Goal: Information Seeking & Learning: Check status

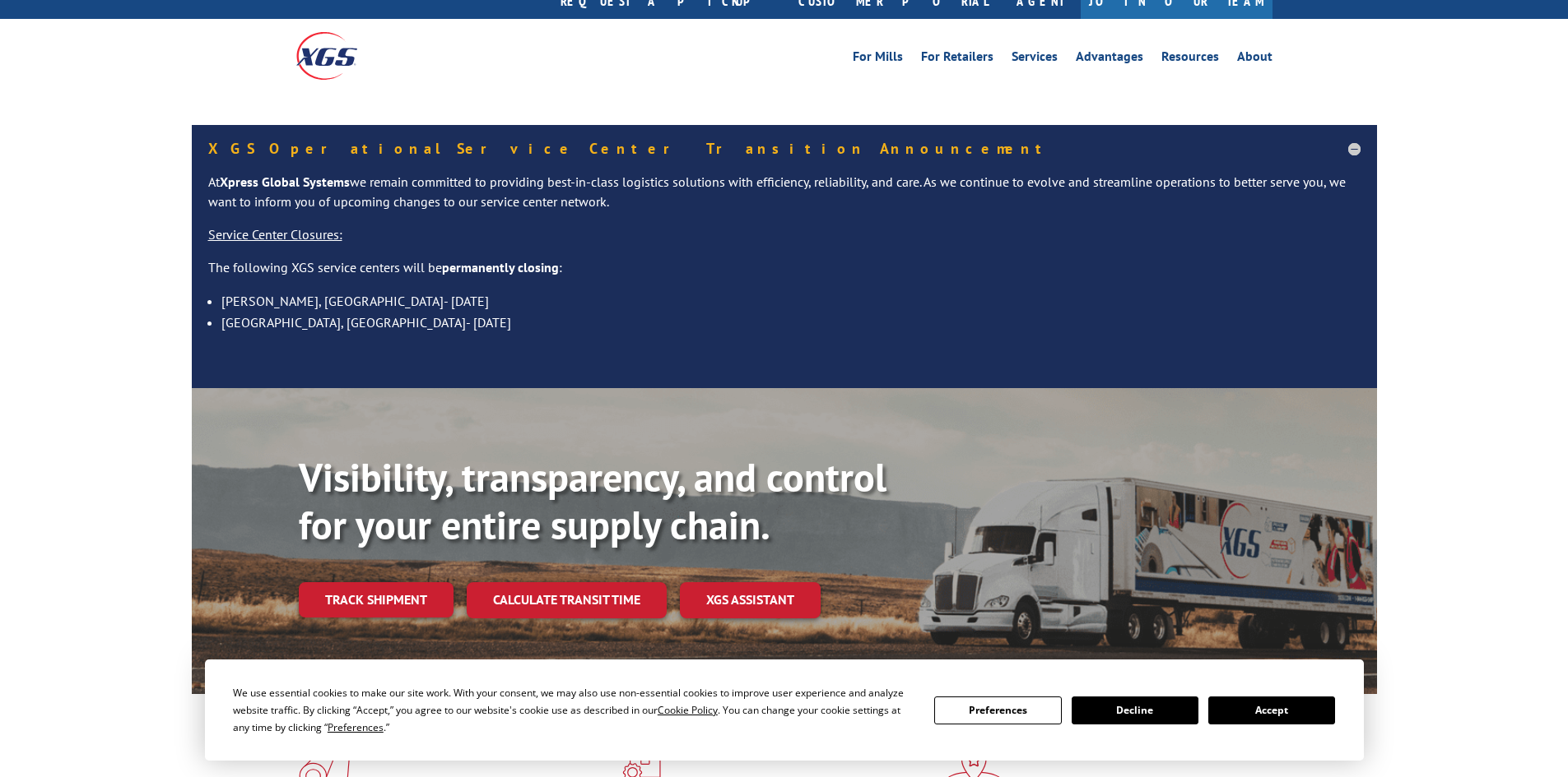
scroll to position [83, 0]
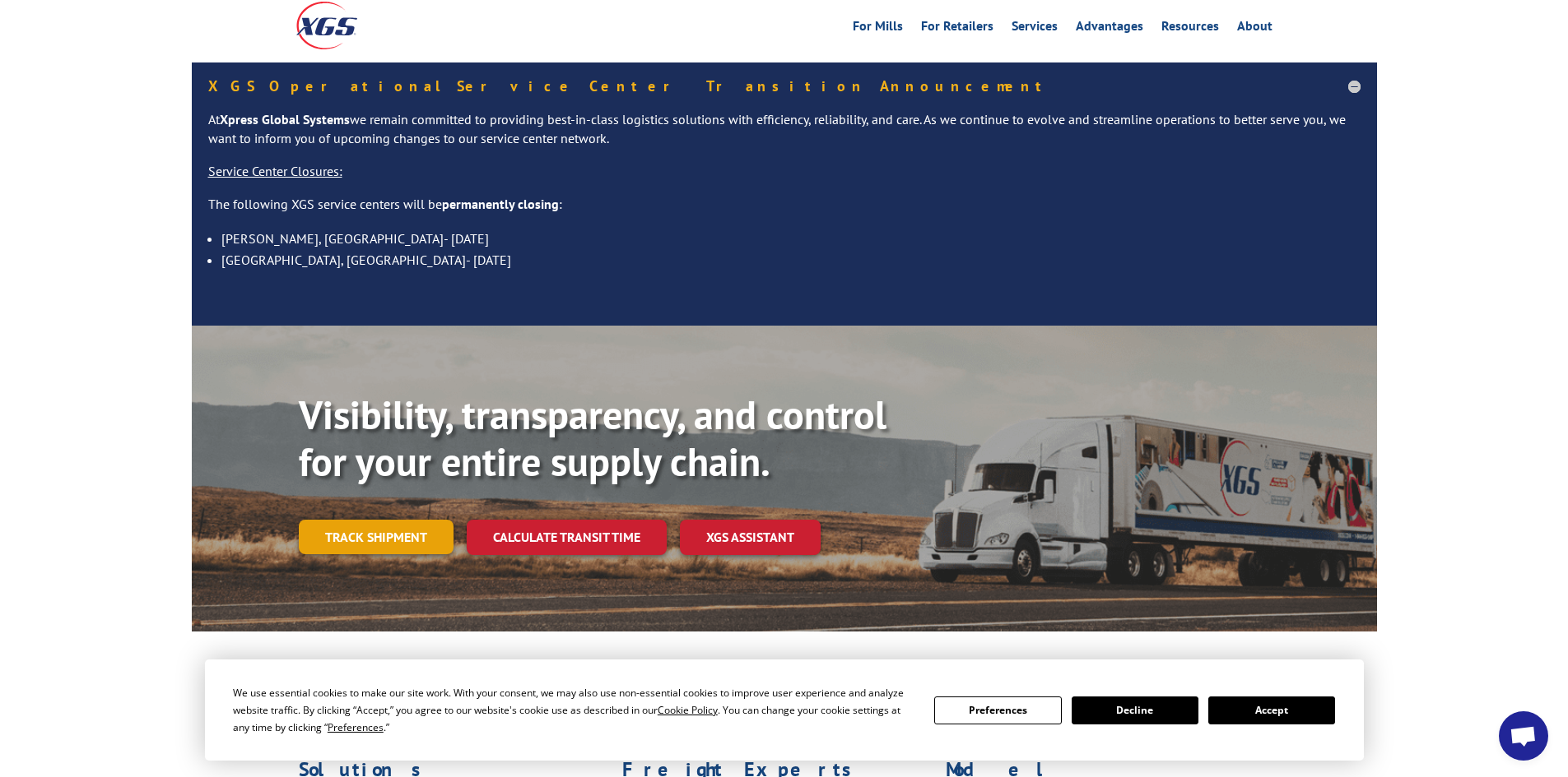
click at [397, 520] on link "Track shipment" at bounding box center [376, 536] width 155 height 35
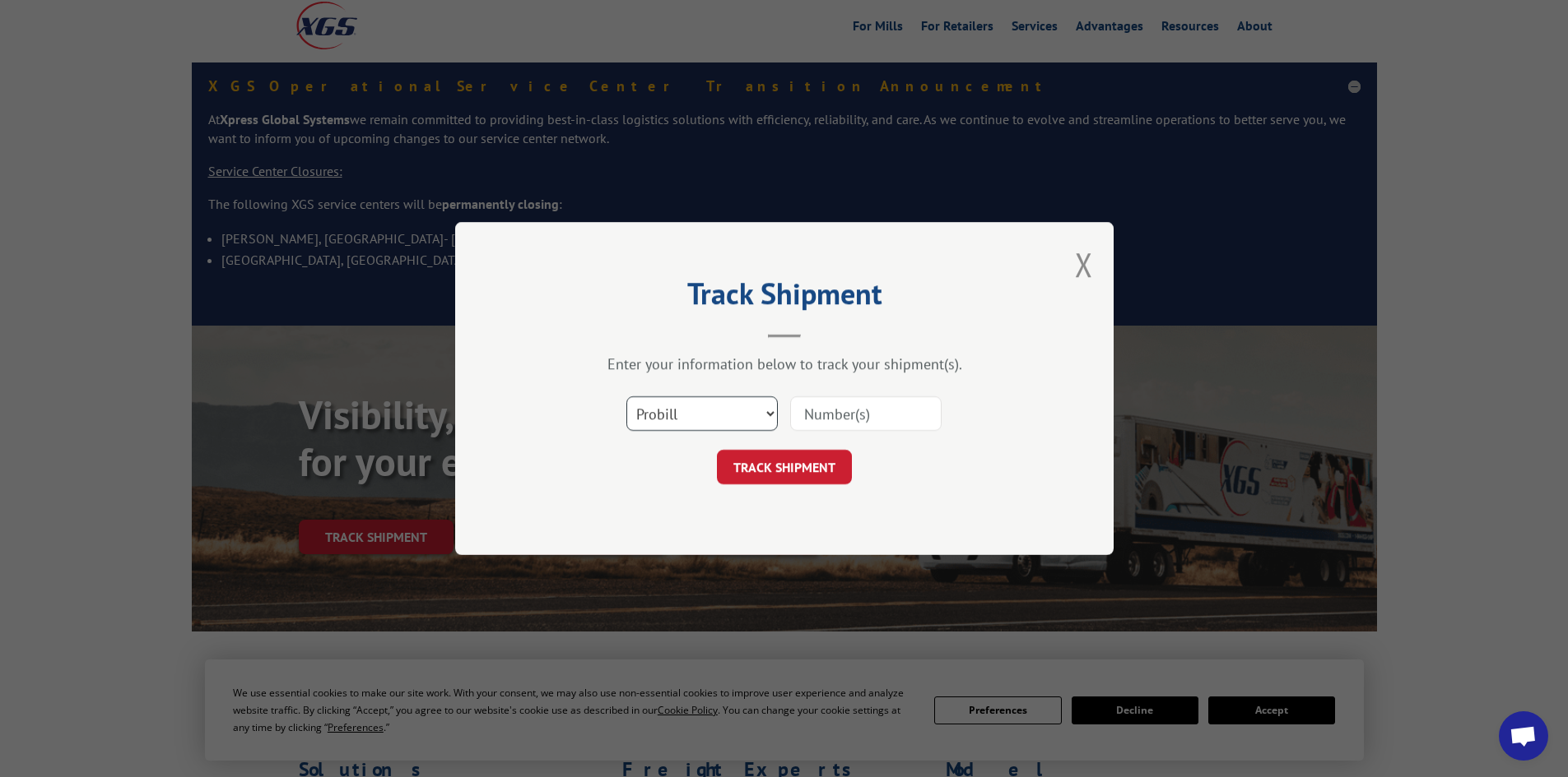
click at [763, 412] on select "Select category... Probill BOL PO" at bounding box center [701, 413] width 151 height 35
select select "bol"
click at [626, 396] on select "Select category... Probill BOL PO" at bounding box center [701, 413] width 151 height 35
paste input "435397"
type input "435397"
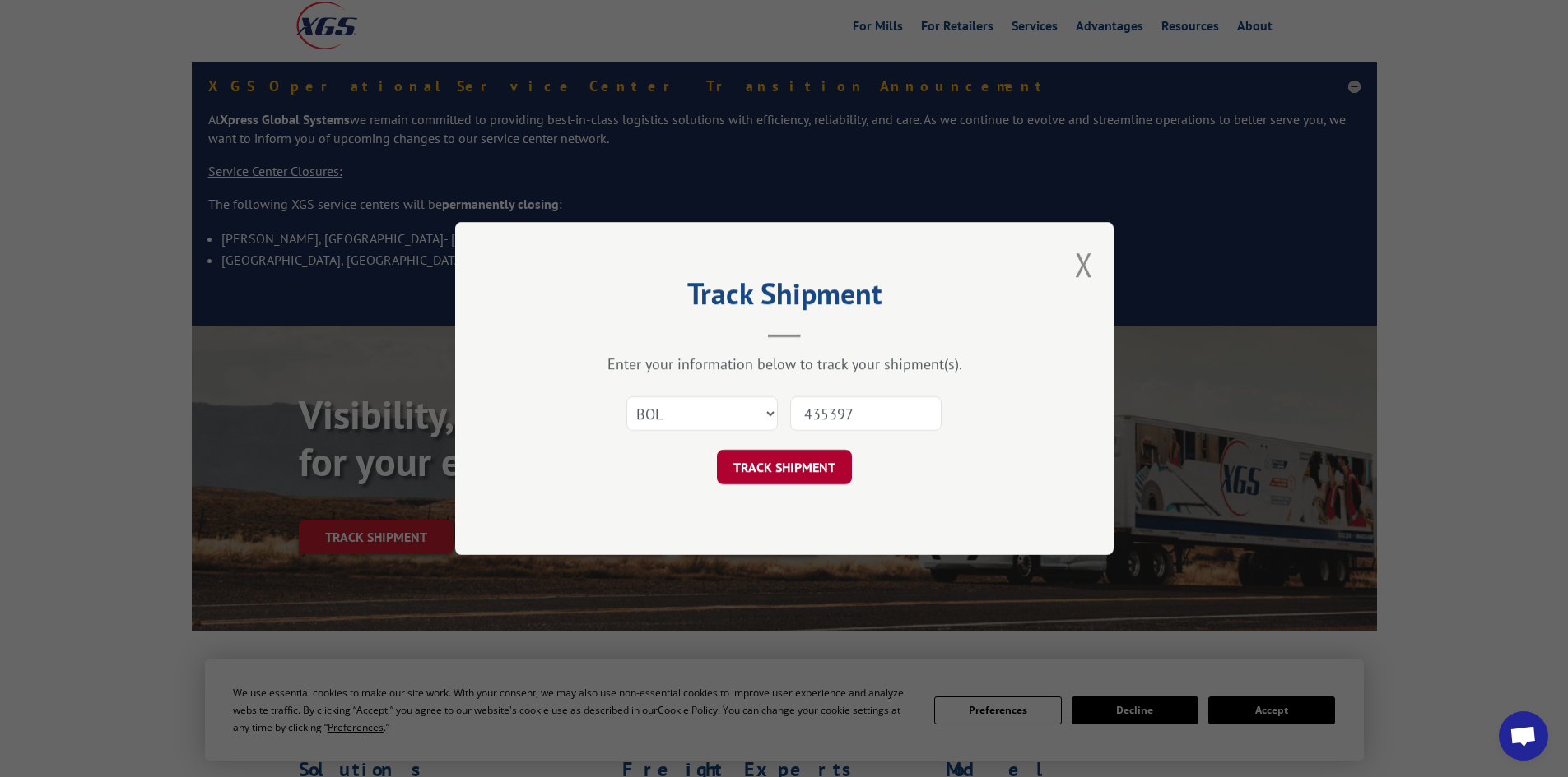
click at [791, 468] on button "TRACK SHIPMENT" at bounding box center [785, 467] width 135 height 35
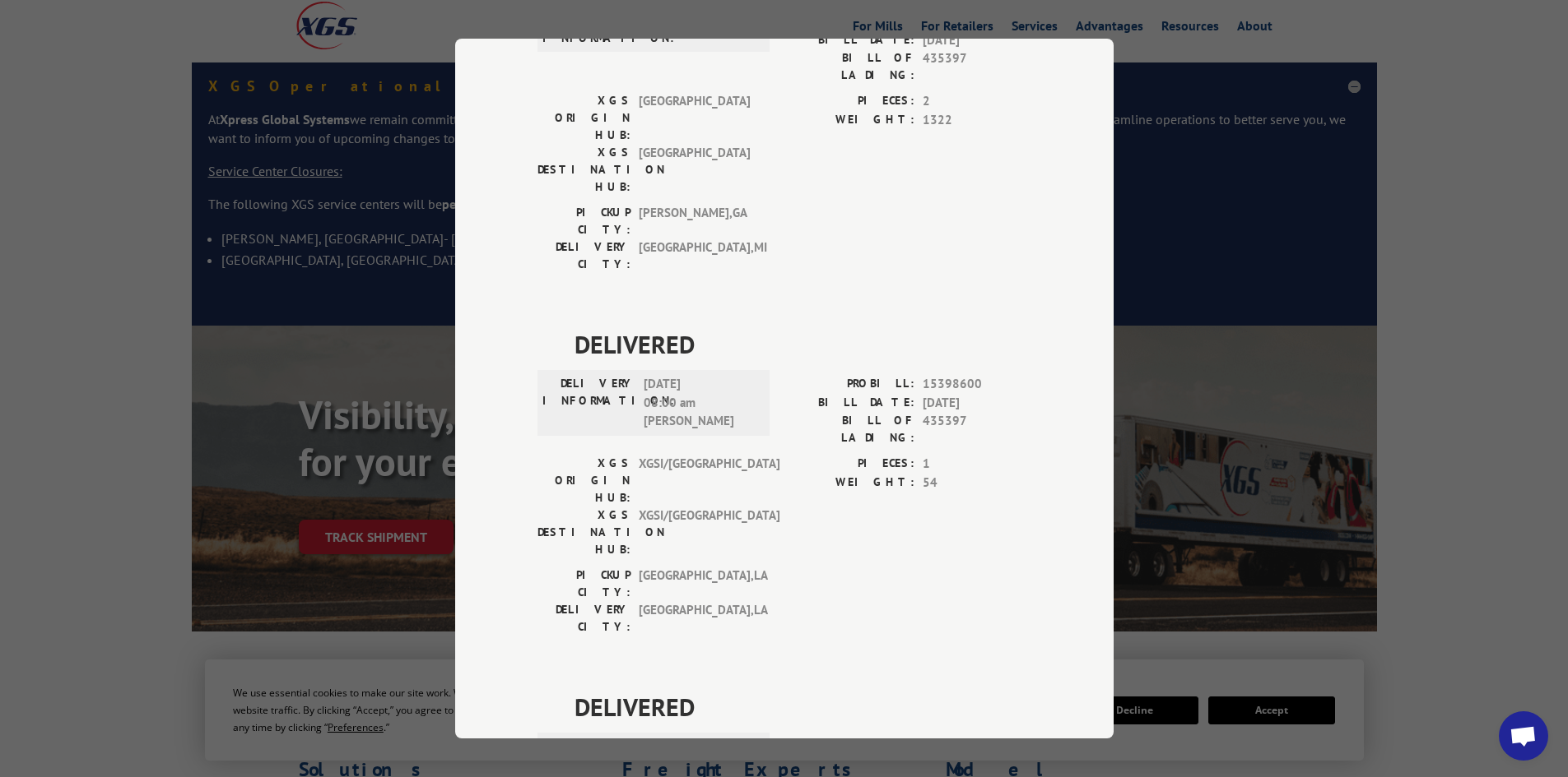
scroll to position [588, 0]
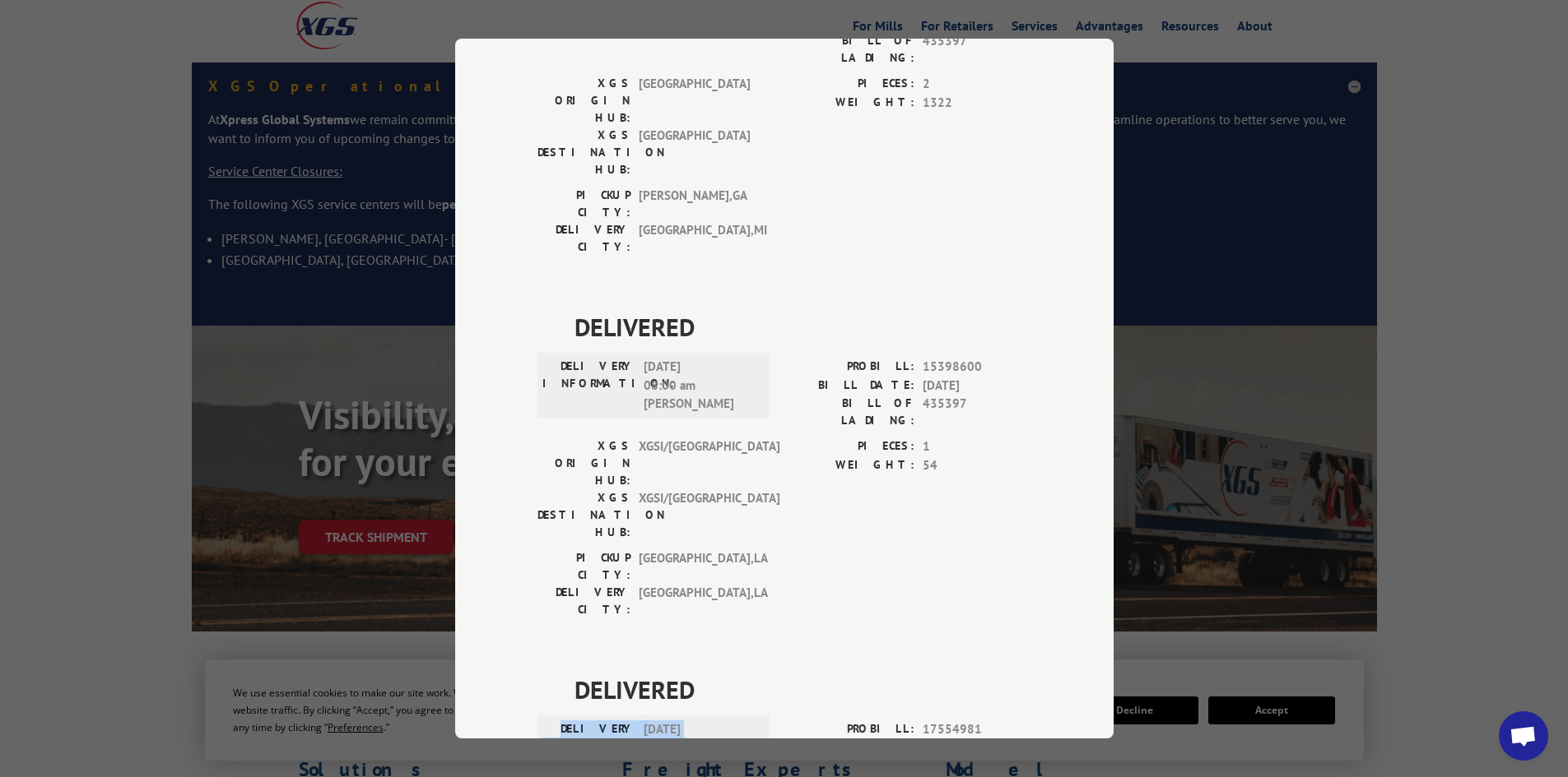
drag, startPoint x: 572, startPoint y: 454, endPoint x: 691, endPoint y: 490, distance: 124.3
click at [691, 721] on div "DELIVERY INFORMATION: [DATE] 01:31 pm [PERSON_NAME]" at bounding box center [653, 749] width 222 height 56
copy div "DELIVERY INFORMATION: [DATE] 01:31 pm [PERSON_NAME]"
click at [843, 308] on span "DELIVERED" at bounding box center [803, 326] width 457 height 37
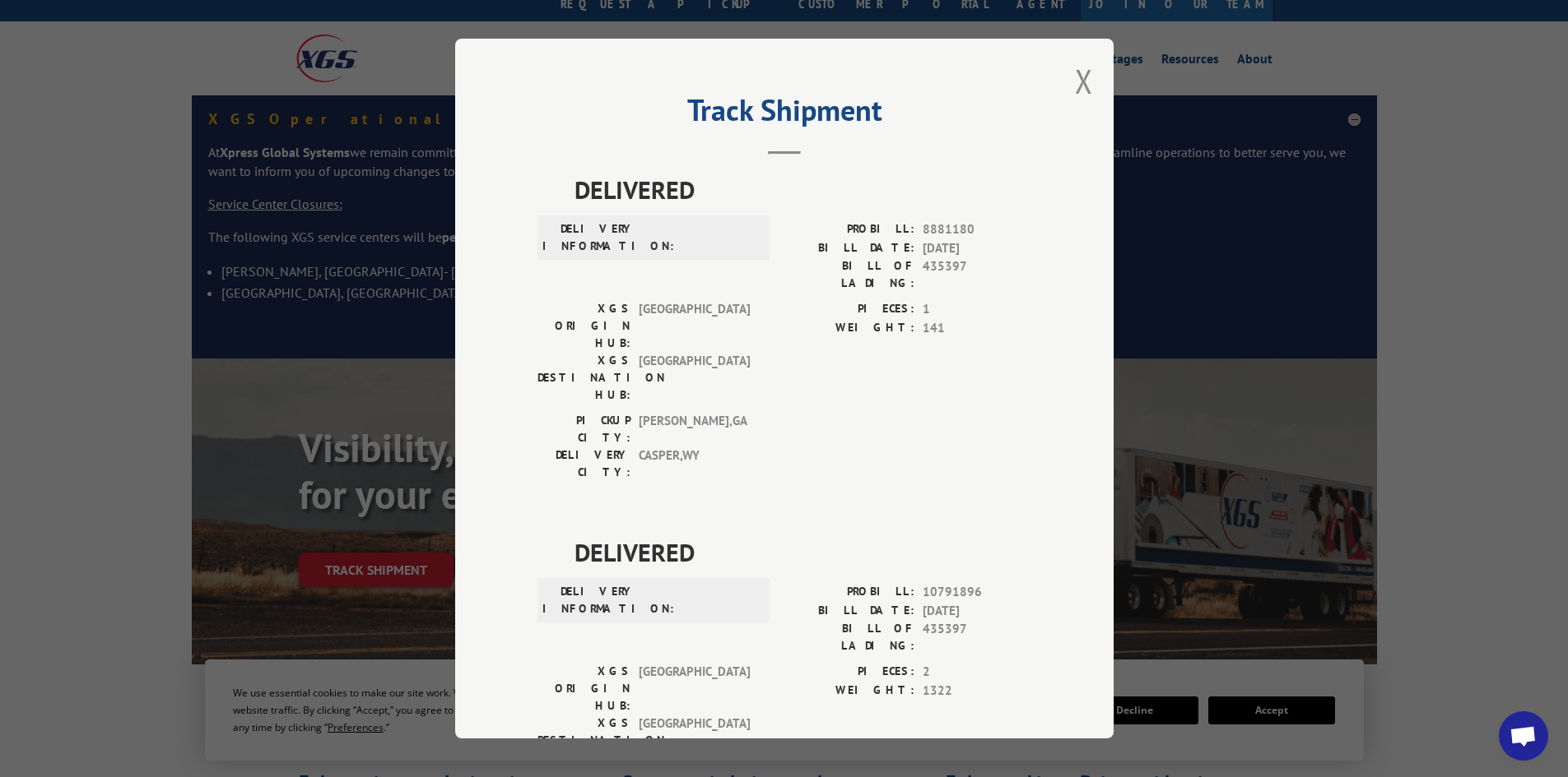
scroll to position [0, 0]
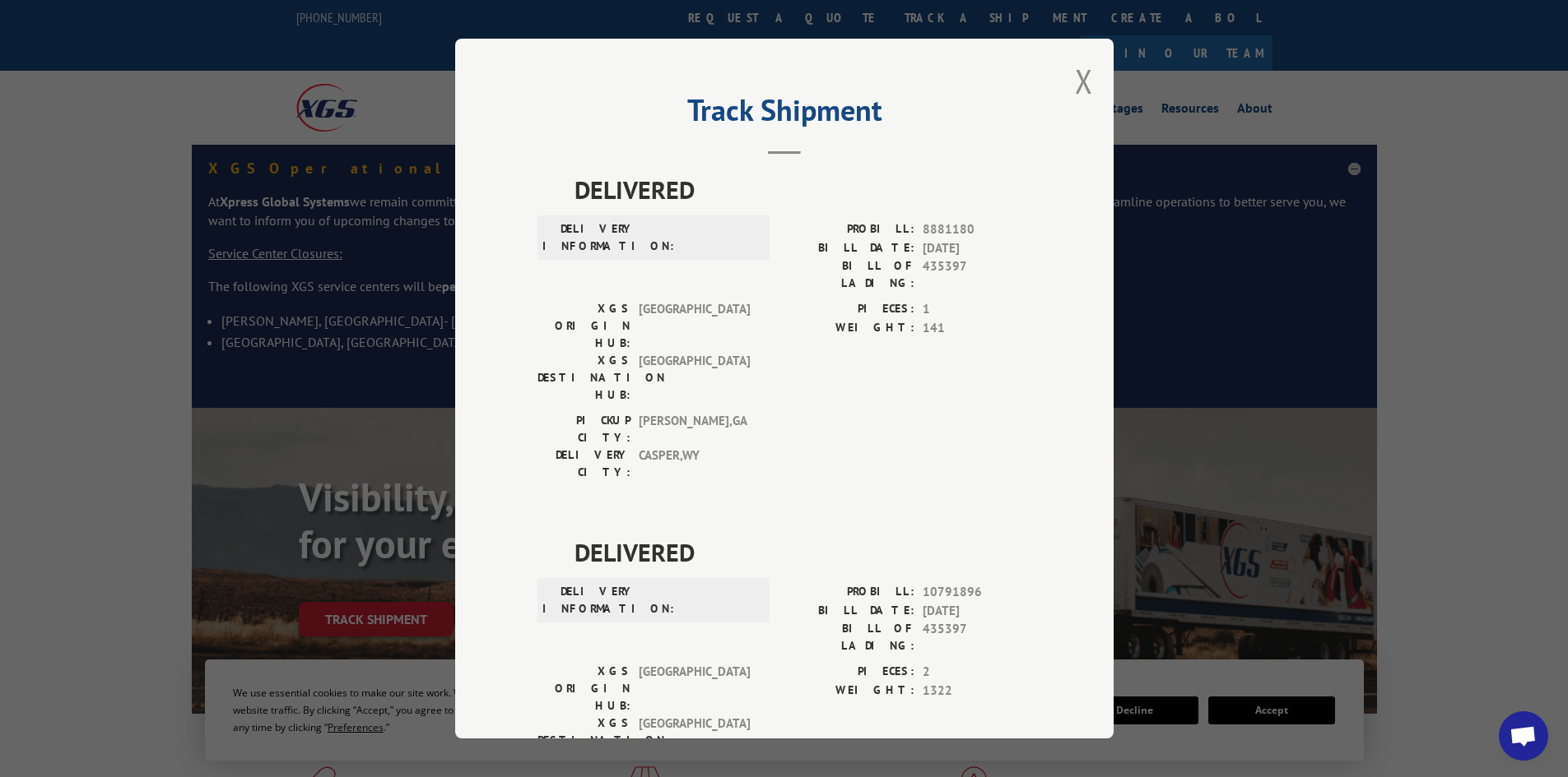
click at [1066, 80] on div "Track Shipment DELIVERED DELIVERY INFORMATION: PROBILL: 8881180 BILL DATE: [DAT…" at bounding box center [784, 388] width 658 height 700
click at [1075, 79] on button "Close modal" at bounding box center [1083, 81] width 18 height 43
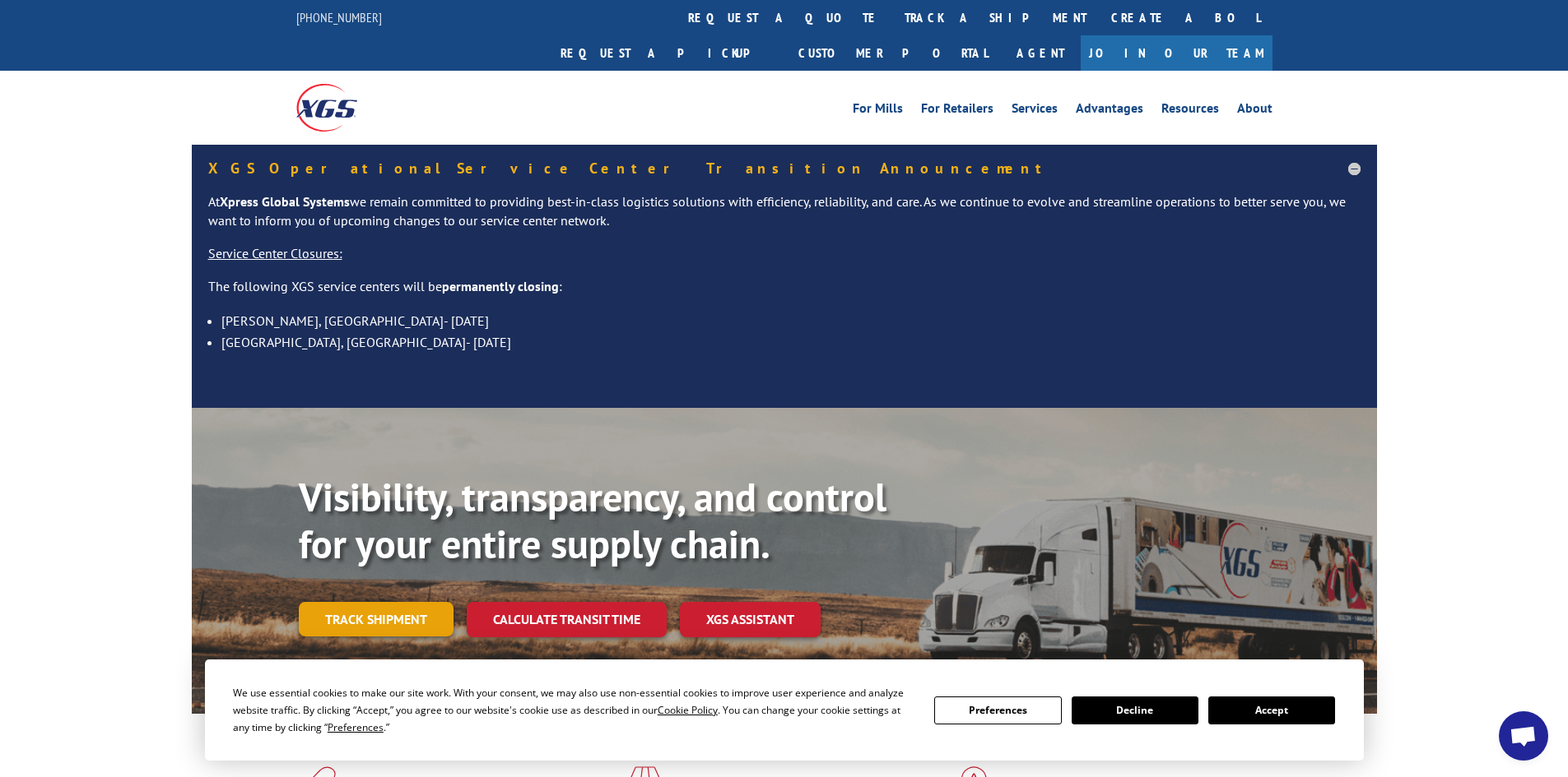
click at [427, 602] on link "Track shipment" at bounding box center [376, 619] width 155 height 35
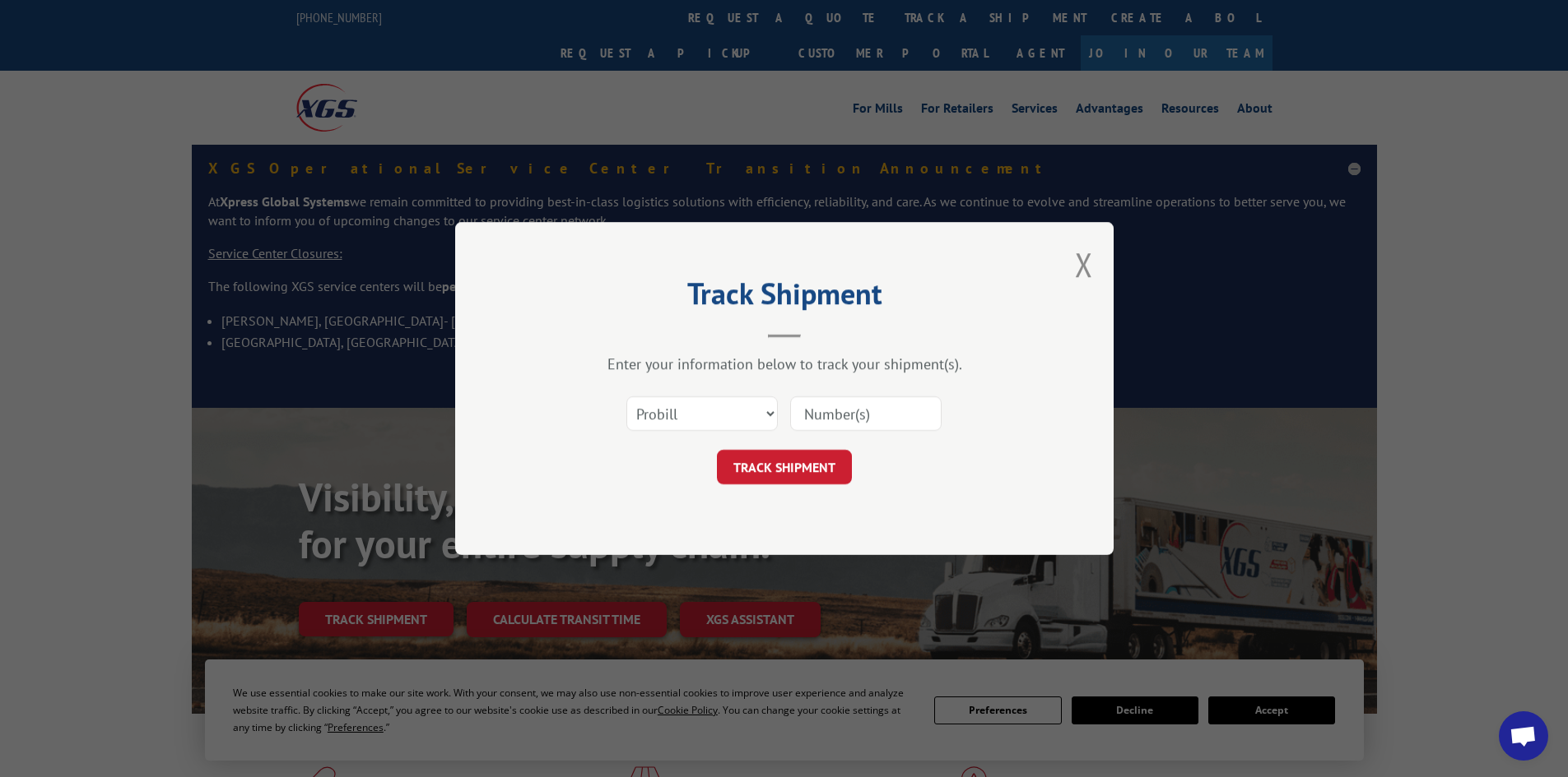
paste input "5108610"
type input "5108610"
click at [786, 461] on button "TRACK SHIPMENT" at bounding box center [785, 467] width 135 height 35
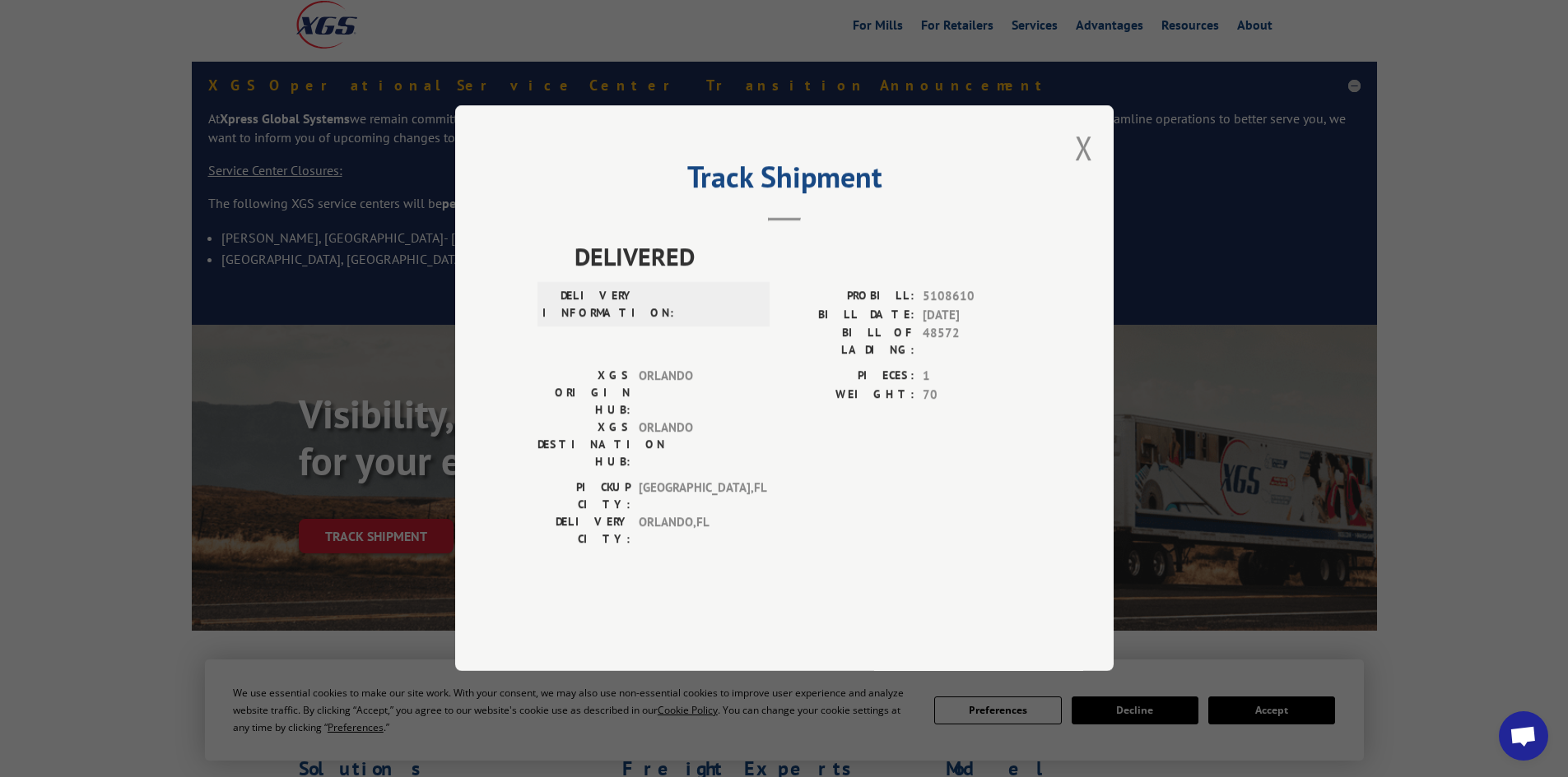
scroll to position [83, 0]
click at [1087, 169] on button "Close modal" at bounding box center [1083, 148] width 18 height 43
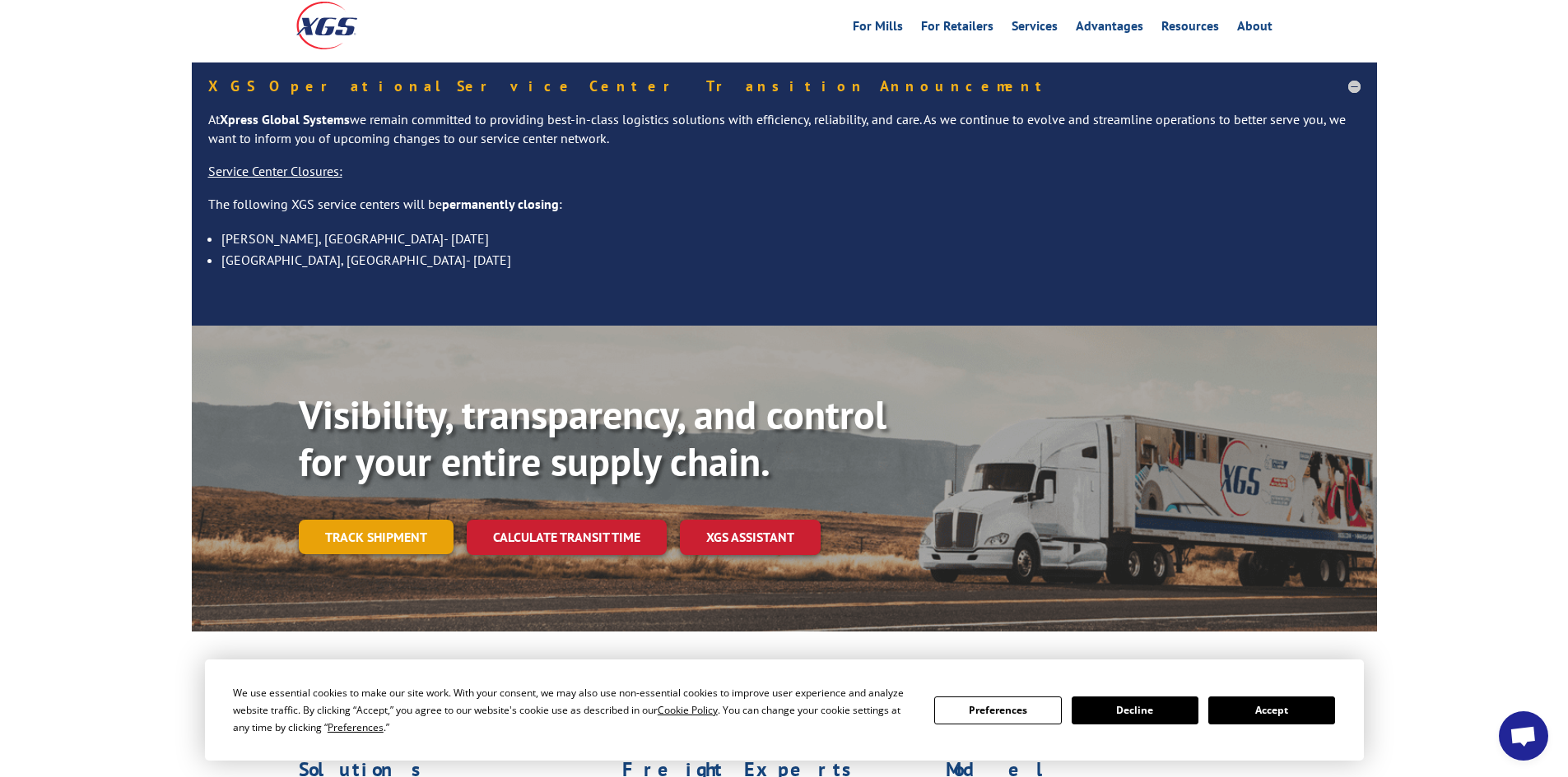
click at [397, 520] on link "Track shipment" at bounding box center [376, 536] width 155 height 35
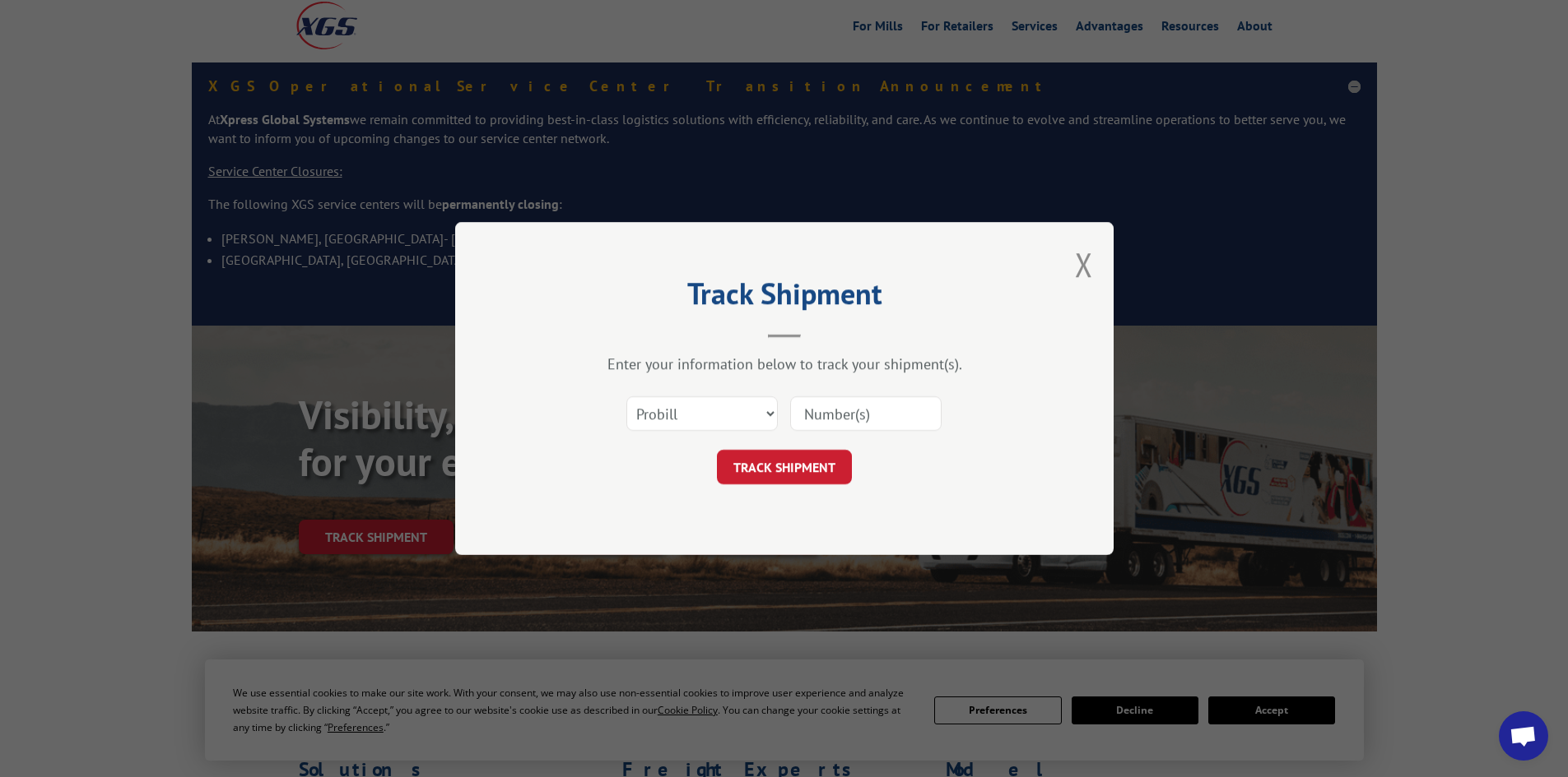
paste input "17467700"
type input "17467700"
click at [783, 470] on button "TRACK SHIPMENT" at bounding box center [785, 467] width 135 height 35
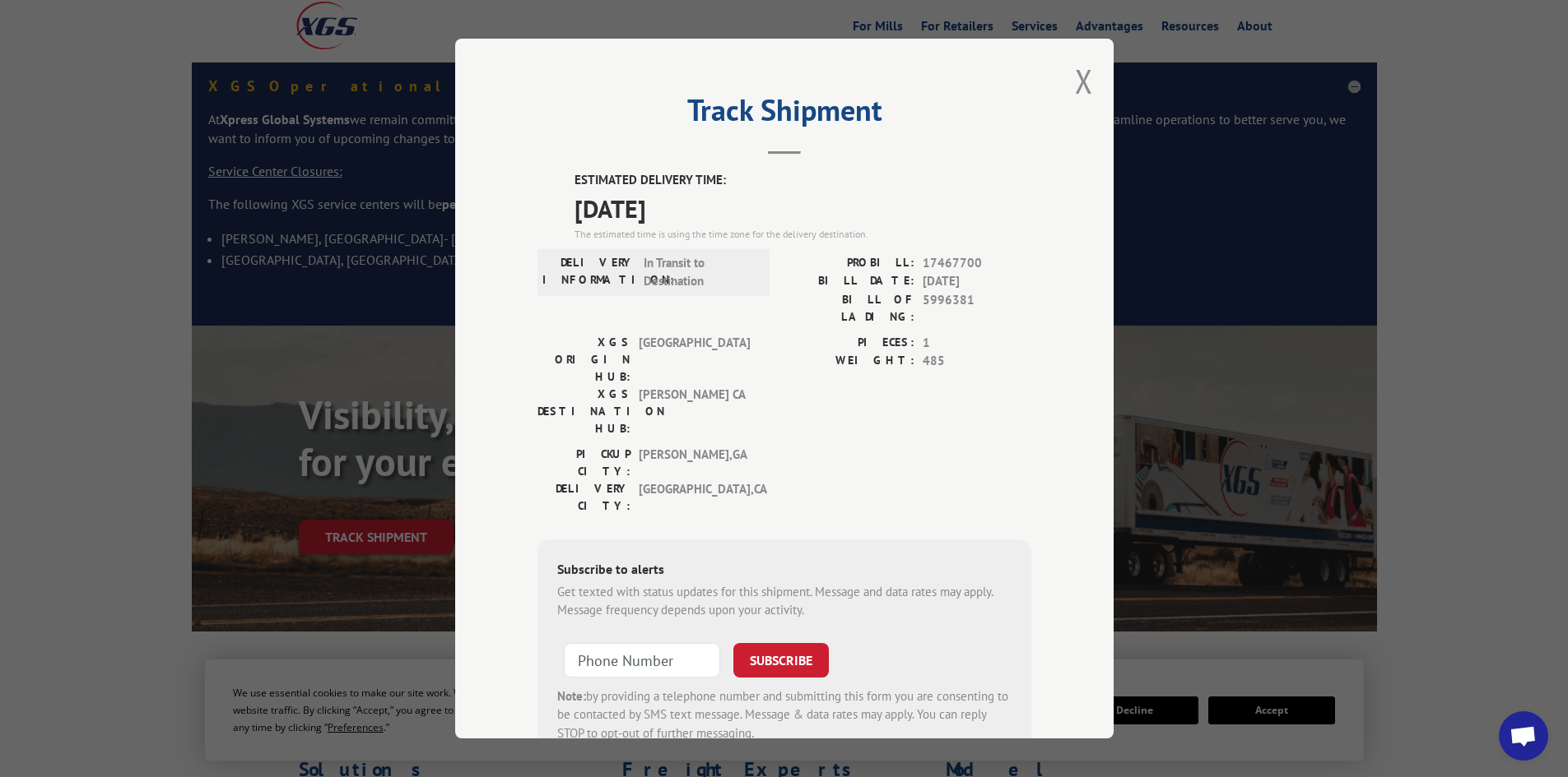
drag, startPoint x: 558, startPoint y: 202, endPoint x: 709, endPoint y: 220, distance: 152.1
click at [709, 220] on div "ESTIMATED DELIVERY TIME: [DATE] The estimated time is using the time zone for t…" at bounding box center [784, 466] width 494 height 591
copy span "[DATE]"
